Goal: Task Accomplishment & Management: Manage account settings

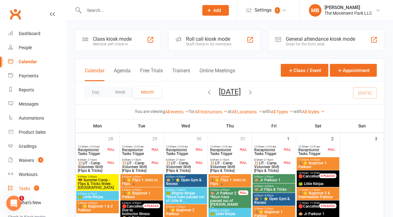
click at [32, 192] on link "Tasks 7" at bounding box center [37, 188] width 58 height 14
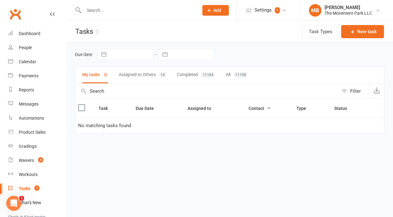
click at [151, 75] on button "Assigned to Others 14" at bounding box center [143, 75] width 48 height 17
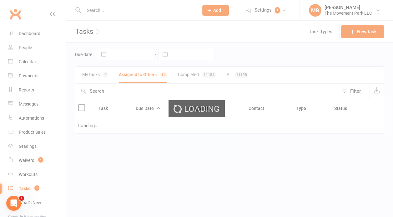
select select "waiting"
select select "started"
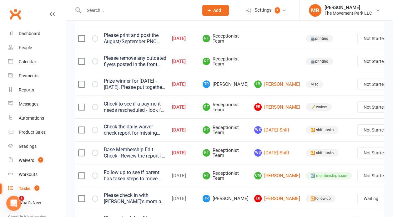
scroll to position [71, 0]
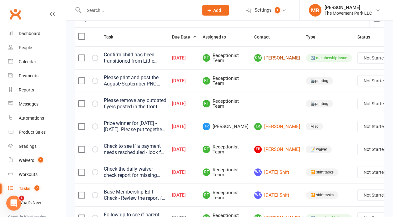
click at [257, 57] on link "CM Cole McCann" at bounding box center [277, 58] width 46 height 8
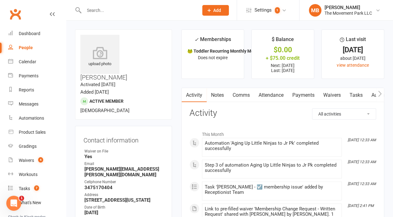
click at [358, 97] on link "Tasks" at bounding box center [356, 95] width 22 height 14
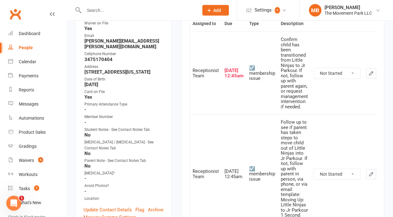
scroll to position [130, 0]
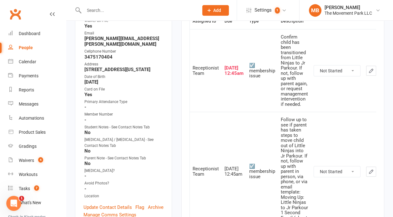
click at [314, 65] on select "Not Started In Progress Waiting Complete" at bounding box center [337, 70] width 46 height 11
click option "Complete" at bounding box center [0, 0] width 0 height 0
select select "unstarted"
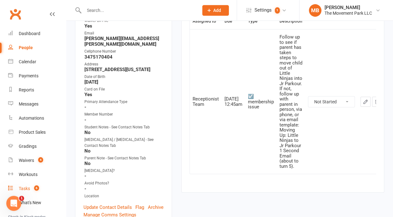
click at [25, 189] on div "Tasks" at bounding box center [24, 188] width 11 height 5
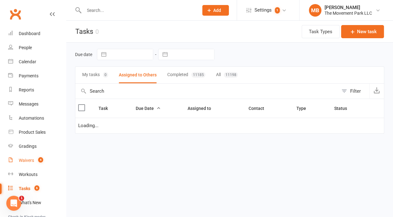
select select "waiting"
select select "started"
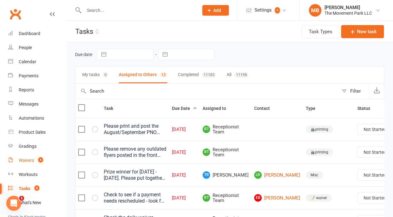
click at [30, 155] on link "Waivers 4" at bounding box center [37, 160] width 58 height 14
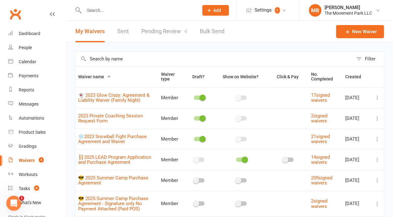
click at [169, 33] on link "Pending Review 4" at bounding box center [164, 32] width 46 height 22
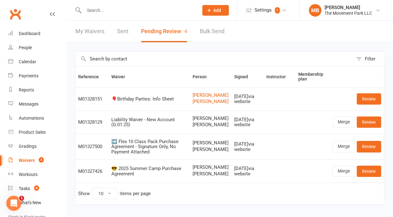
drag, startPoint x: 221, startPoint y: 204, endPoint x: 195, endPoint y: 198, distance: 25.6
click at [195, 182] on td "Laura Knapp Amoni Knapp-Levy" at bounding box center [211, 170] width 42 height 23
copy span "Amoni Knapp-Levy"
click at [347, 177] on link "Merge" at bounding box center [343, 170] width 23 height 11
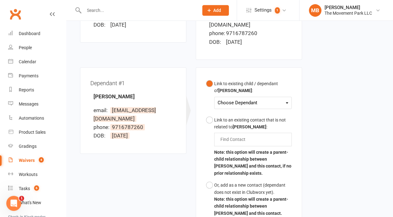
scroll to position [185, 0]
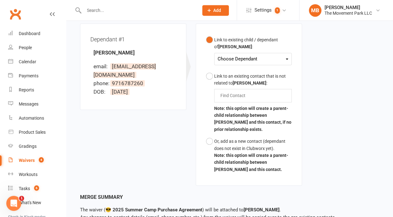
click at [255, 55] on div "Choose Dependant Amoni Knapp-Levy" at bounding box center [253, 59] width 78 height 12
click at [257, 55] on div "Choose Dependant" at bounding box center [253, 59] width 71 height 8
click at [252, 67] on link "Amoni Knapp-Levy" at bounding box center [249, 73] width 62 height 13
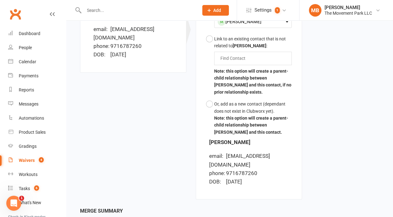
scroll to position [267, 0]
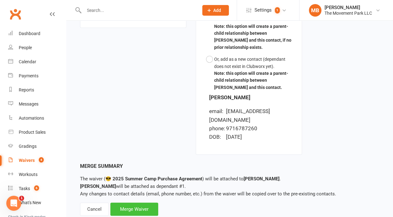
click at [136, 202] on div "Merge Waiver" at bounding box center [134, 208] width 48 height 13
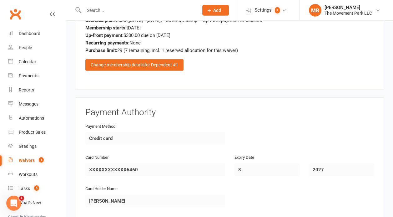
scroll to position [1403, 0]
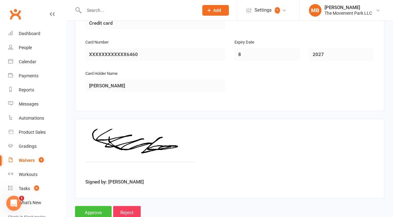
click at [84, 206] on input "Approve" at bounding box center [93, 212] width 37 height 13
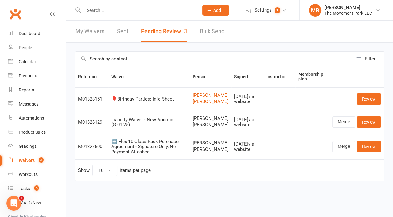
click at [98, 8] on input "text" at bounding box center [138, 10] width 112 height 9
paste input "Amoni Knapp-Levy"
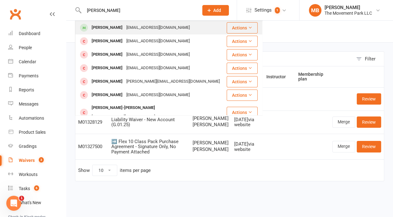
type input "Amoni Knapp-Levy"
click at [105, 27] on div "Amoni Knapp-Levy" at bounding box center [107, 27] width 35 height 9
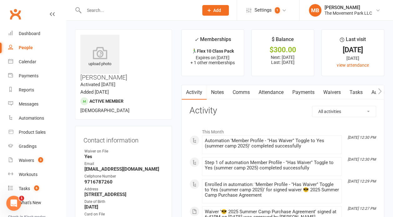
click at [274, 93] on link "Attendance" at bounding box center [271, 92] width 34 height 14
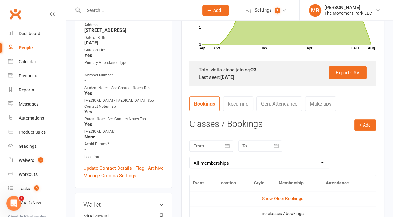
scroll to position [154, 0]
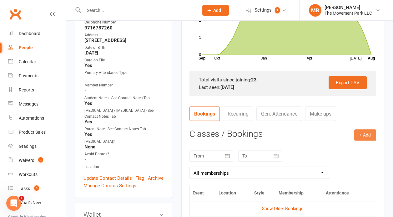
click at [371, 137] on button "+ Add" at bounding box center [365, 134] width 22 height 11
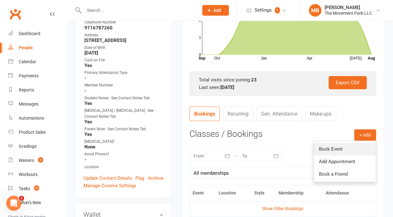
click at [363, 150] on link "Book Event" at bounding box center [345, 149] width 62 height 13
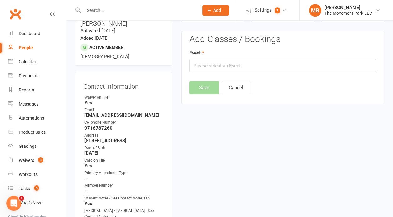
scroll to position [53, 0]
click at [261, 66] on input "text" at bounding box center [283, 65] width 187 height 13
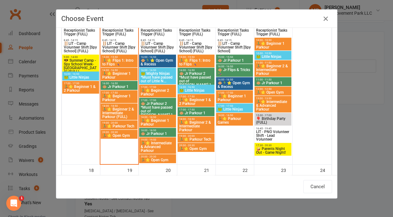
scroll to position [449, 0]
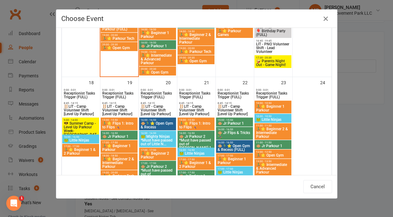
click at [86, 129] on span "😎 Summer Camp - Level Up Parkour Week-Long Camp" at bounding box center [80, 130] width 34 height 19
type input "😎 Summer Camp - Level Up Parkour Week-Long Camp - Aug 18, 2025 9:00:00 AM"
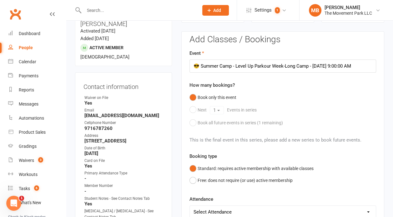
scroll to position [239, 0]
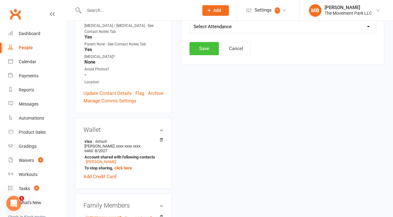
click at [204, 44] on button "Save" at bounding box center [204, 48] width 29 height 13
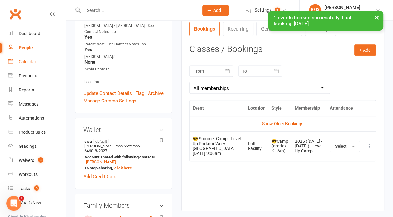
scroll to position [238, 0]
click at [24, 63] on div "Calendar" at bounding box center [28, 61] width 18 height 5
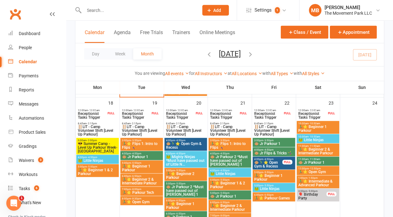
scroll to position [508, 0]
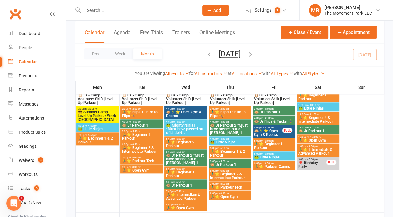
click at [99, 120] on span "😎 Summer Camp - Level Up Parkour Week-Long Camp" at bounding box center [98, 115] width 40 height 11
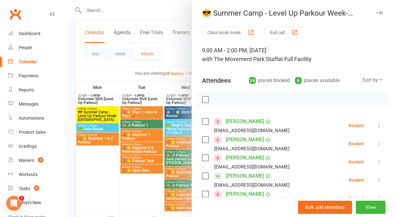
click at [125, 195] on div at bounding box center [229, 108] width 327 height 217
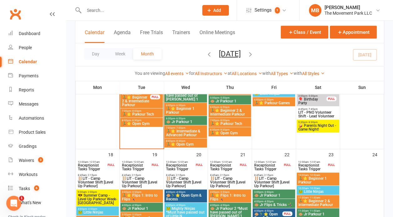
scroll to position [418, 0]
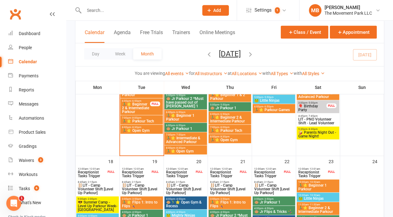
click at [323, 134] on span "🤪 Parents Night Out - Game Night!" at bounding box center [318, 134] width 40 height 8
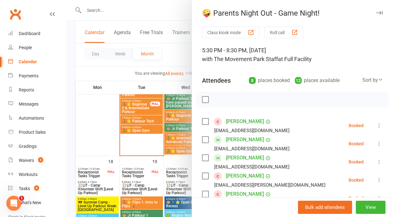
click at [99, 150] on div at bounding box center [229, 108] width 327 height 217
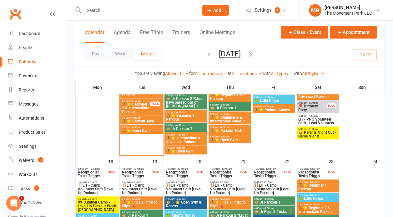
click at [254, 51] on icon "button" at bounding box center [250, 53] width 7 height 7
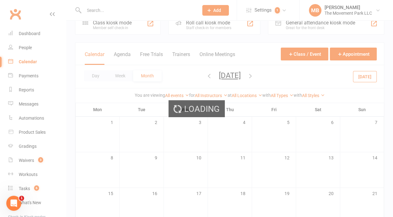
scroll to position [12, 0]
